Goal: Information Seeking & Learning: Check status

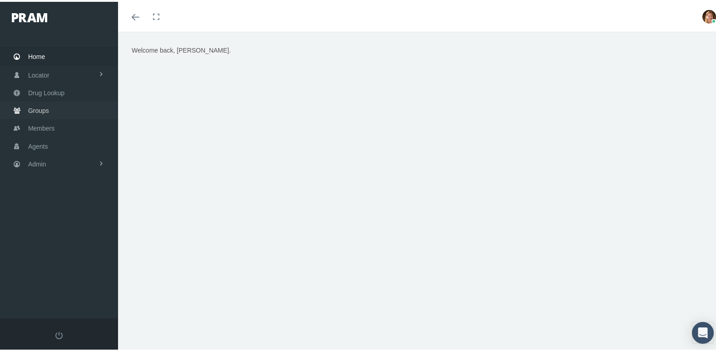
click at [25, 104] on link "Groups" at bounding box center [59, 109] width 118 height 18
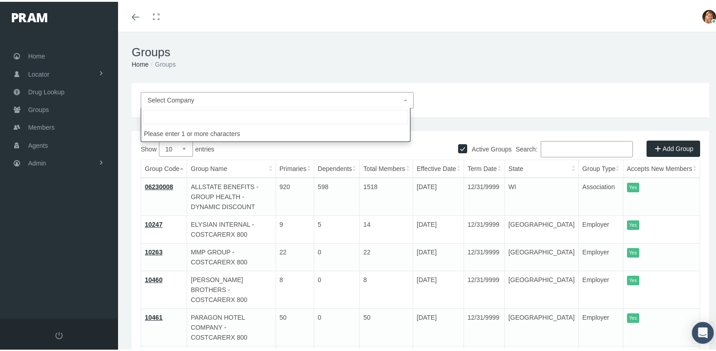
click at [158, 95] on span "Select Company" at bounding box center [170, 98] width 47 height 7
type input "bath"
select select "9099"
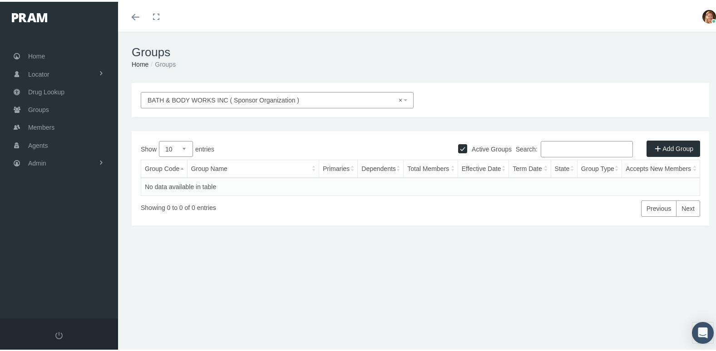
select select
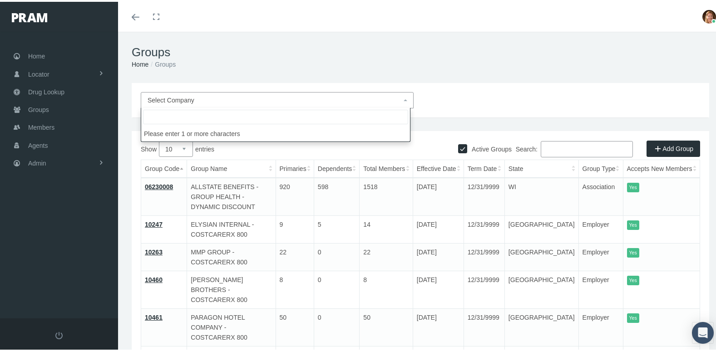
click at [547, 147] on input "Search:" at bounding box center [587, 147] width 92 height 16
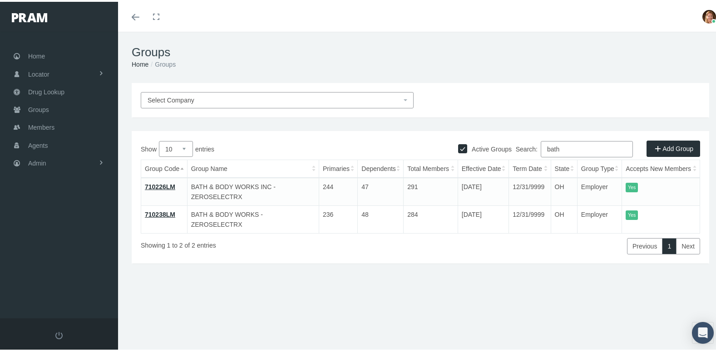
type input "bath"
click at [162, 182] on link "710226LM" at bounding box center [160, 185] width 30 height 7
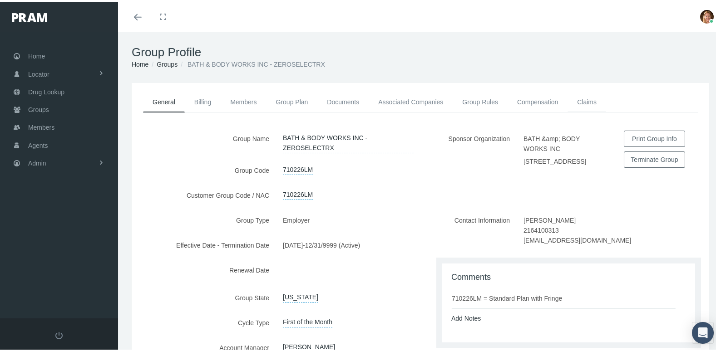
click at [587, 97] on link "Claims" at bounding box center [586, 100] width 39 height 20
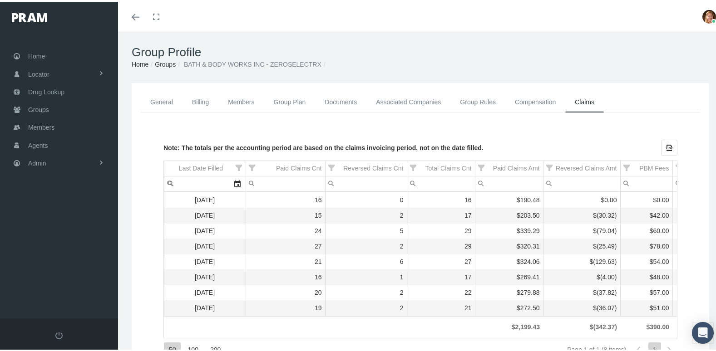
click at [166, 61] on link "Groups" at bounding box center [165, 62] width 21 height 7
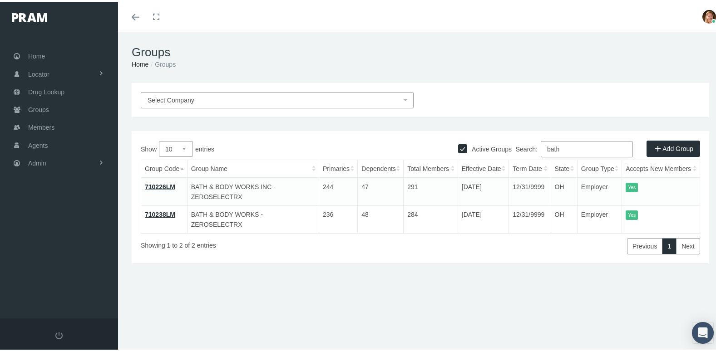
click at [155, 209] on link "710238LM" at bounding box center [160, 212] width 30 height 7
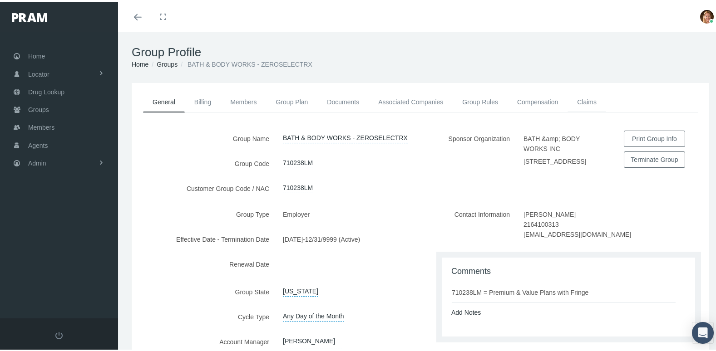
click at [579, 98] on link "Claims" at bounding box center [586, 100] width 39 height 20
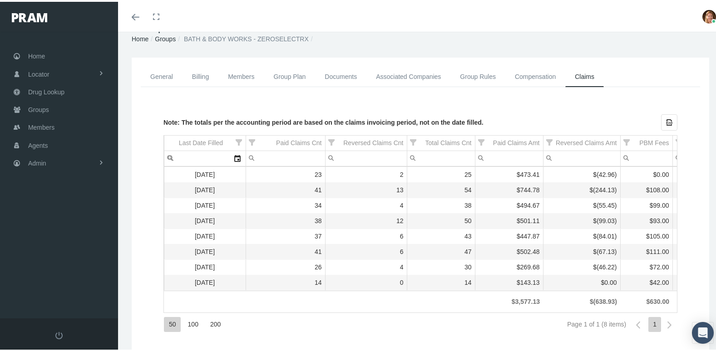
scroll to position [45, 0]
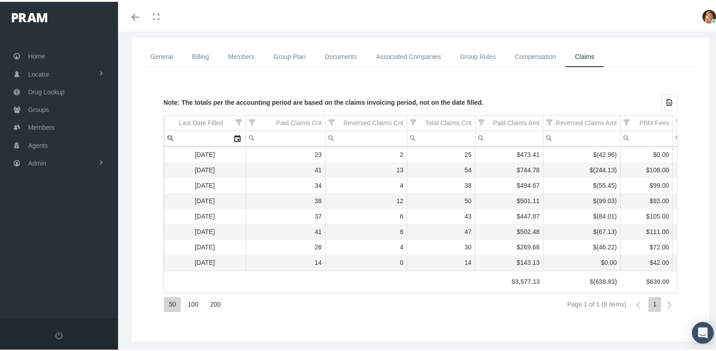
click at [206, 52] on link "Billing" at bounding box center [200, 55] width 36 height 20
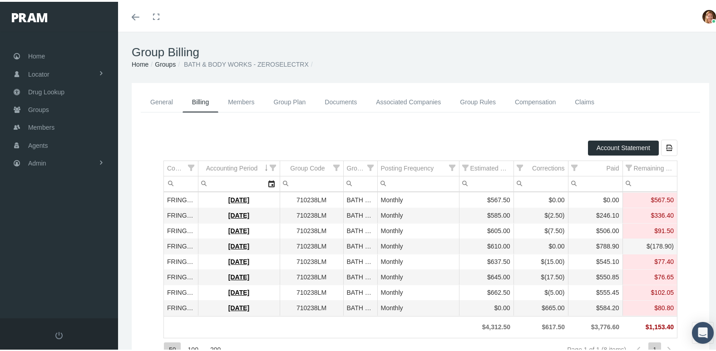
click at [588, 102] on link "Claims" at bounding box center [584, 100] width 39 height 20
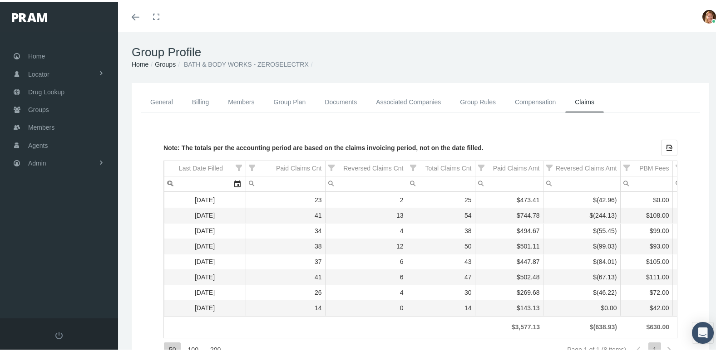
click at [202, 103] on link "Billing" at bounding box center [200, 100] width 36 height 20
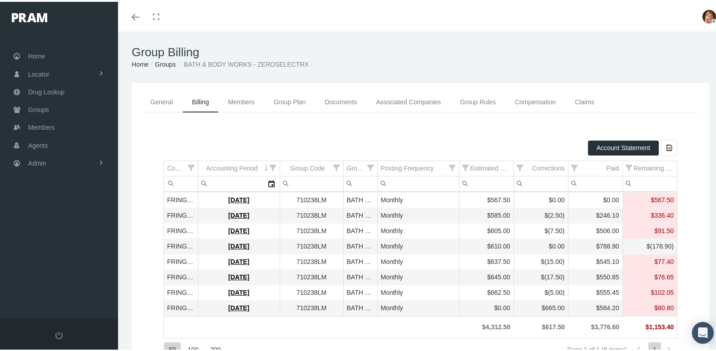
click at [576, 100] on link "Claims" at bounding box center [584, 100] width 39 height 20
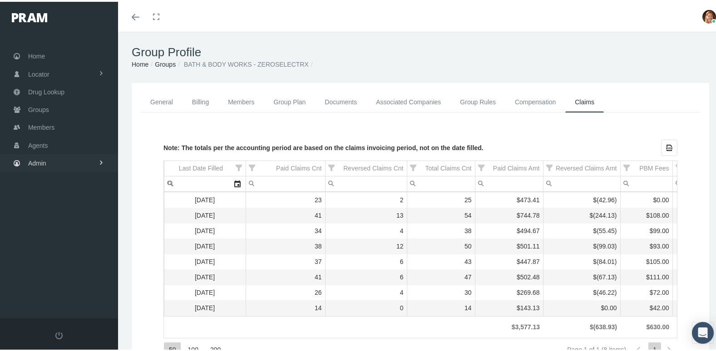
click at [25, 153] on link "Admin" at bounding box center [59, 161] width 118 height 18
click at [64, 258] on span "Compensations" at bounding box center [59, 265] width 44 height 15
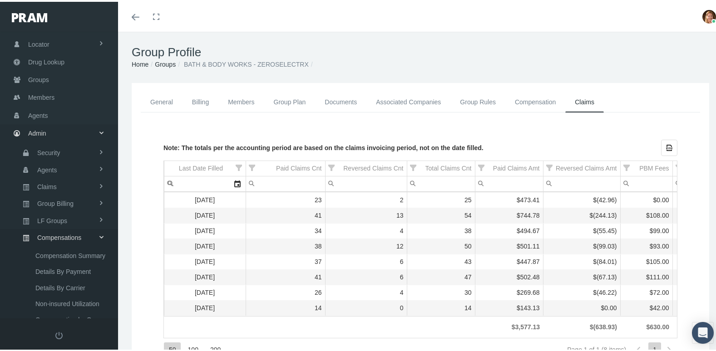
scroll to position [45, 0]
click at [66, 279] on span "Non-insured Utilization" at bounding box center [67, 286] width 64 height 15
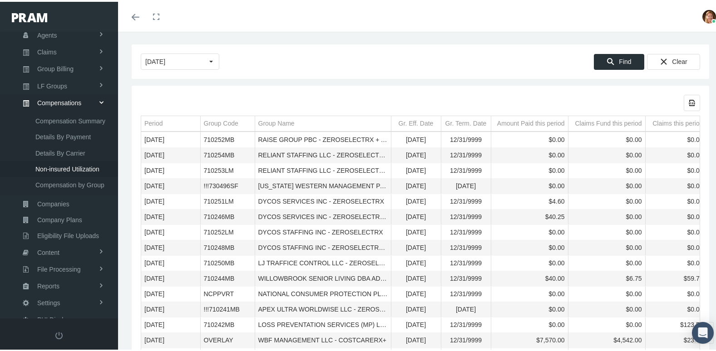
scroll to position [136, 0]
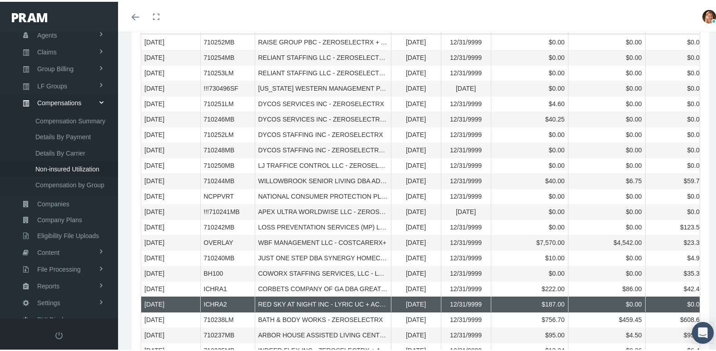
click at [612, 299] on div "$0.00" at bounding box center [606, 303] width 70 height 9
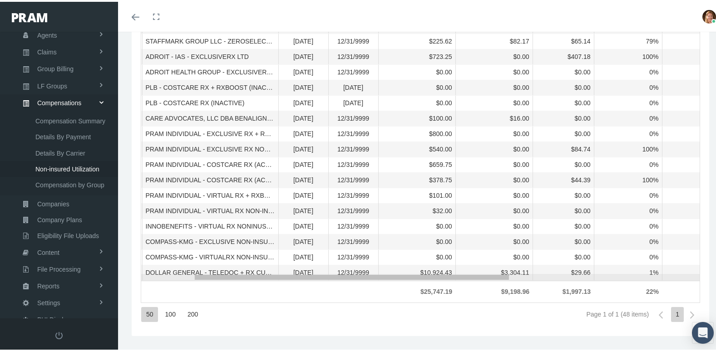
scroll to position [0, 0]
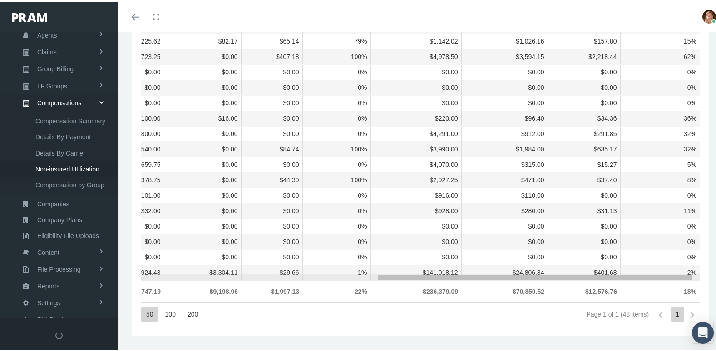
drag, startPoint x: 438, startPoint y: 277, endPoint x: 699, endPoint y: 294, distance: 261.5
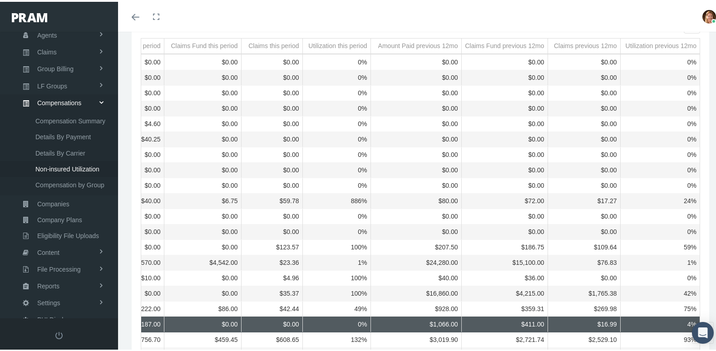
click at [412, 293] on div "$16,860.00" at bounding box center [416, 292] width 84 height 9
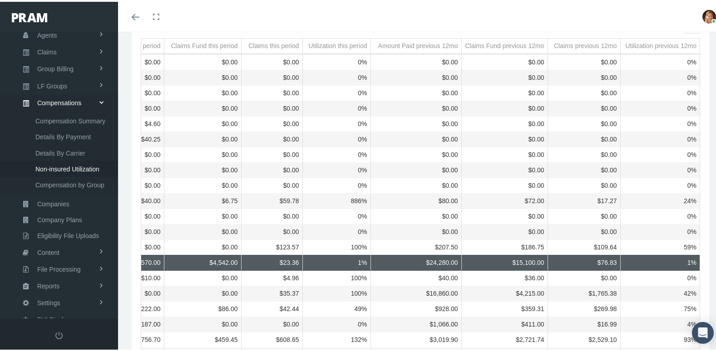
click at [395, 261] on div "$24,280.00" at bounding box center [416, 261] width 84 height 9
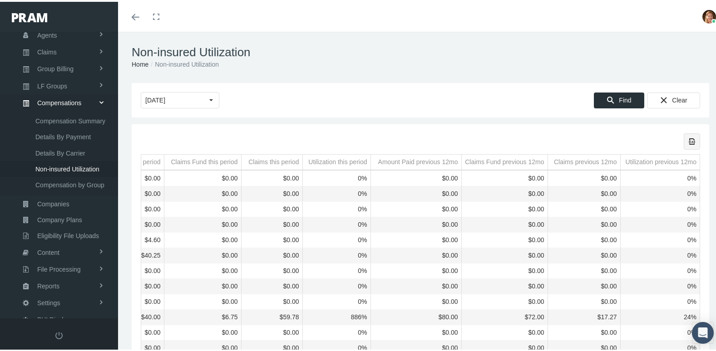
click at [688, 136] on icon "Export all data to Excel" at bounding box center [692, 140] width 8 height 8
